Goal: Communication & Community: Ask a question

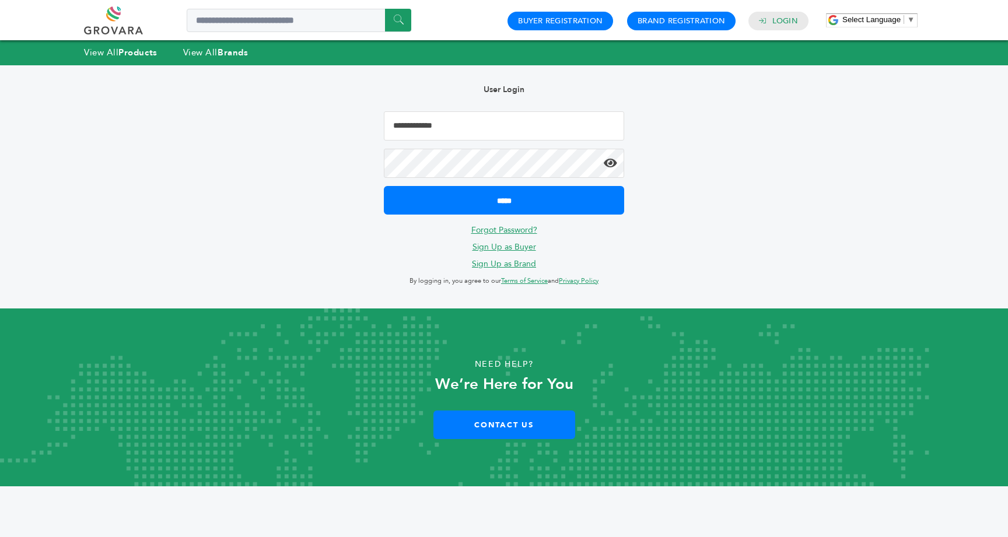
type input "**********"
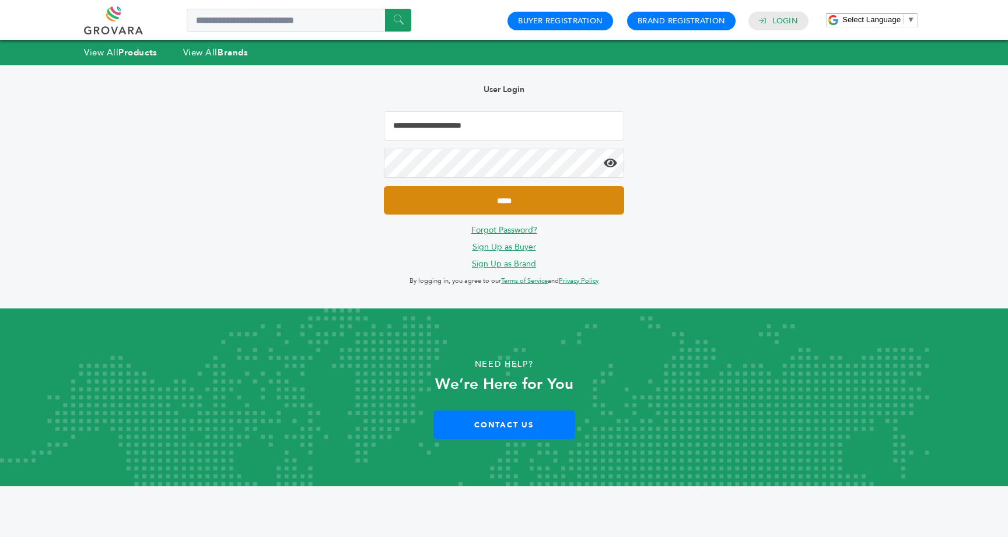
click at [522, 199] on input "*****" at bounding box center [504, 200] width 240 height 29
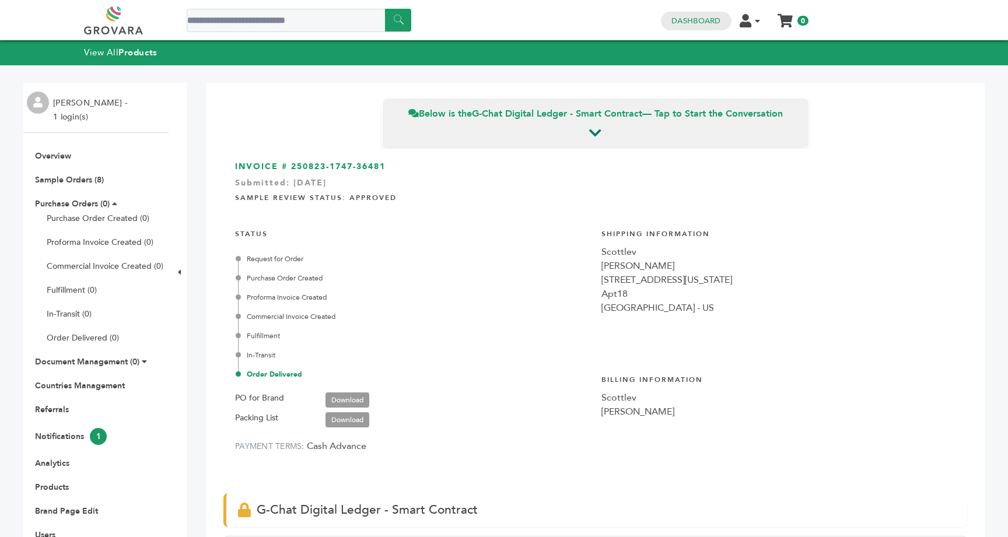
scroll to position [114, 0]
click at [95, 178] on link "Sample Orders (8)" at bounding box center [69, 179] width 69 height 11
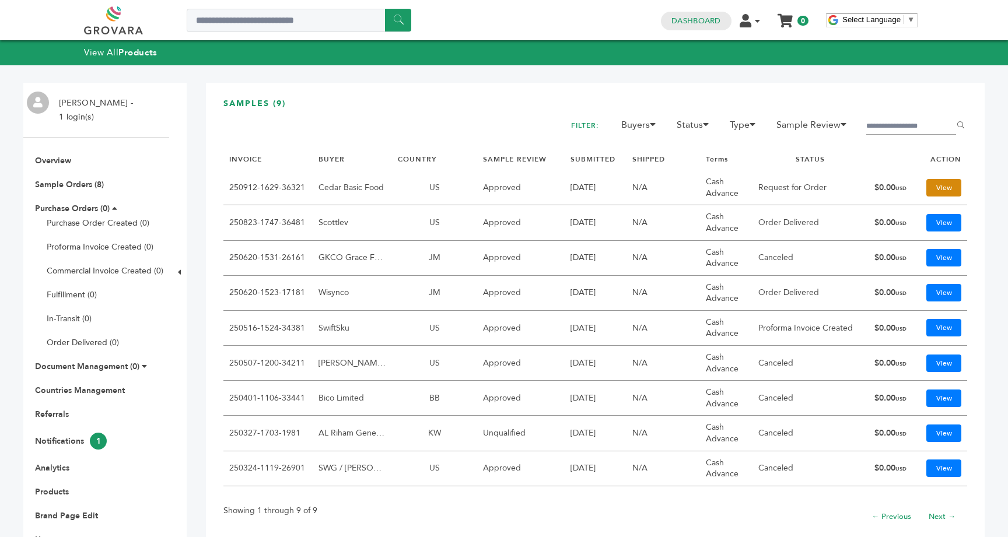
click at [941, 187] on link "View" at bounding box center [943, 187] width 35 height 17
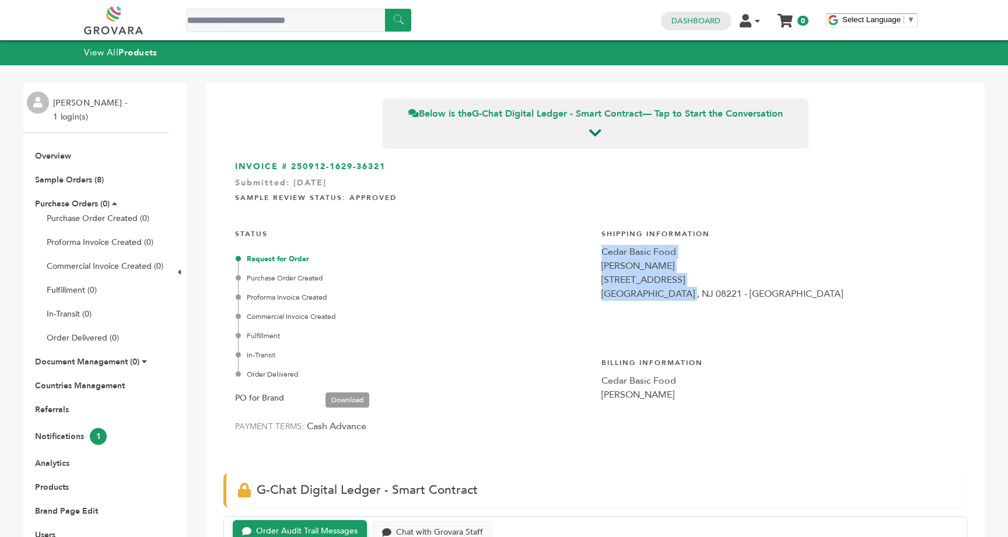
drag, startPoint x: 683, startPoint y: 295, endPoint x: 598, endPoint y: 255, distance: 93.4
click at [598, 255] on div "INVOICE # 250912-1629-36321 Submitted: Sep/12/2025 Sample Review Status: Approv…" at bounding box center [595, 305] width 744 height 313
copy div "Cedar Basic Food Issa Nammour 615 Oakcrest Ave. Linwood , NJ 08221"
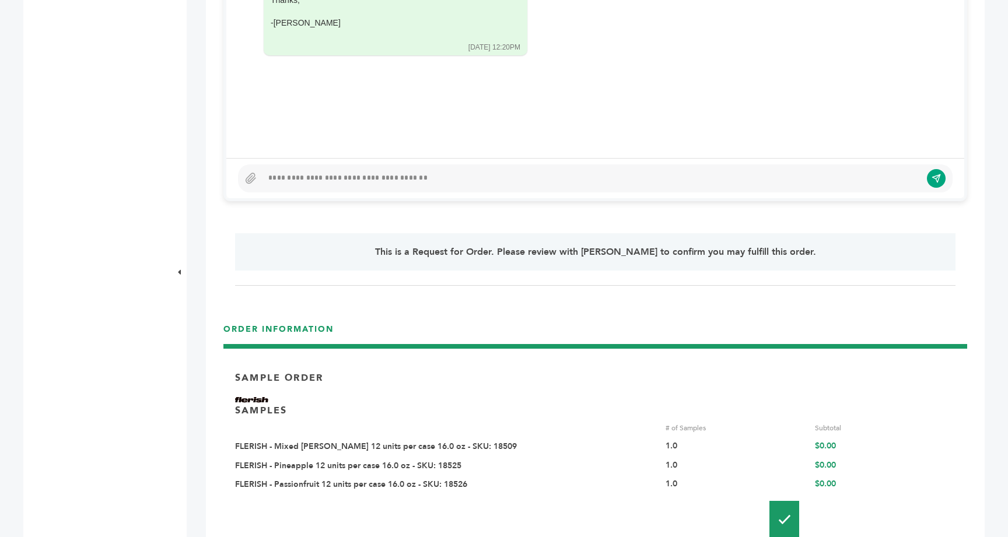
scroll to position [787, 0]
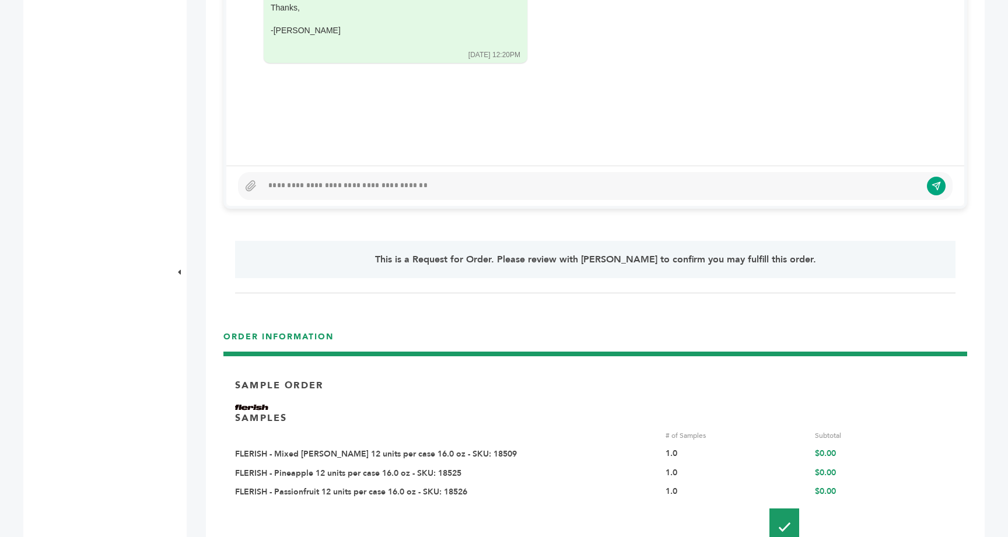
click at [355, 187] on div at bounding box center [591, 186] width 659 height 14
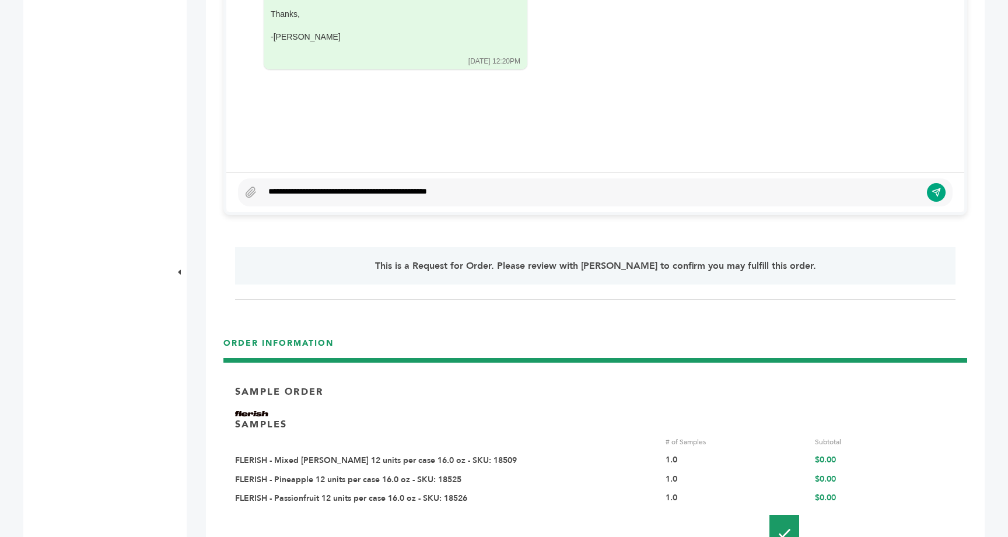
scroll to position [776, 0]
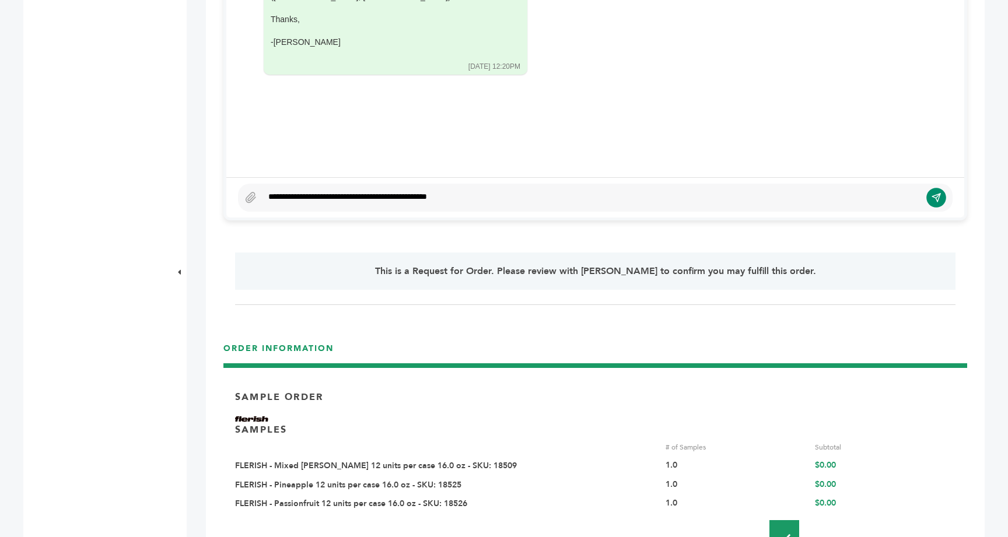
click at [938, 203] on button "submit" at bounding box center [936, 198] width 20 height 20
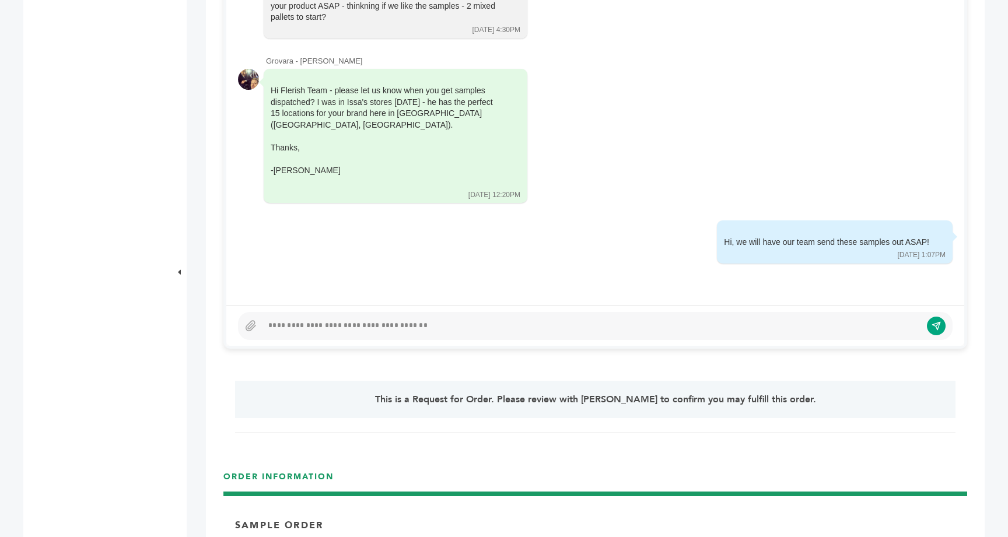
scroll to position [898, 0]
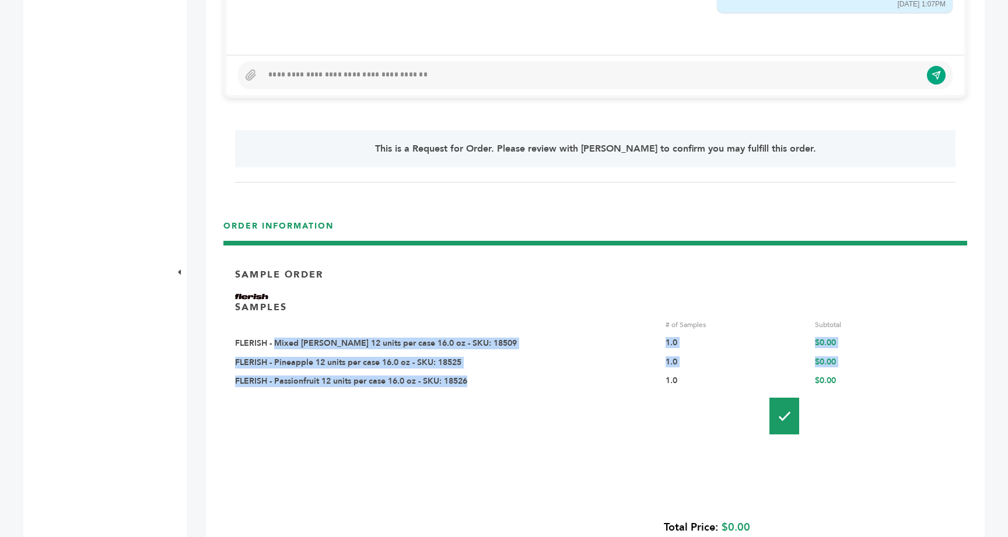
drag, startPoint x: 481, startPoint y: 385, endPoint x: 274, endPoint y: 341, distance: 211.6
click at [274, 341] on div "# of Samples Subtotal FLERISH - Mixed Berry 12 units per case 16.0 oz - SKU: 18…" at bounding box center [595, 354] width 720 height 68
copy div "Mixed Berry 12 units per case 16.0 oz - SKU: 18509 1.0 $0.00 FLERISH - Mixed Be…"
